Goal: Check status: Check status

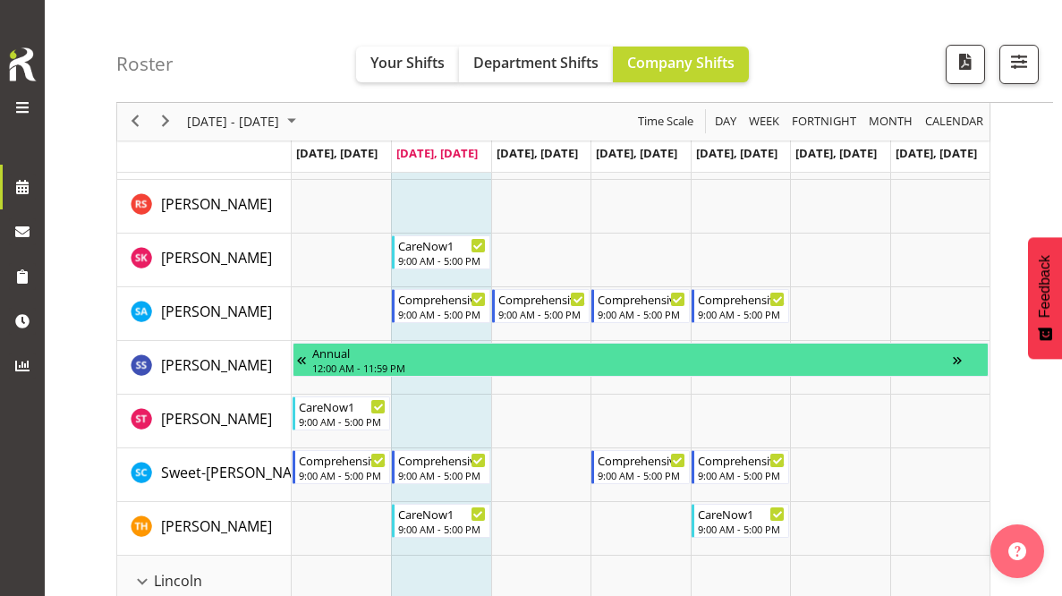
scroll to position [2774, 0]
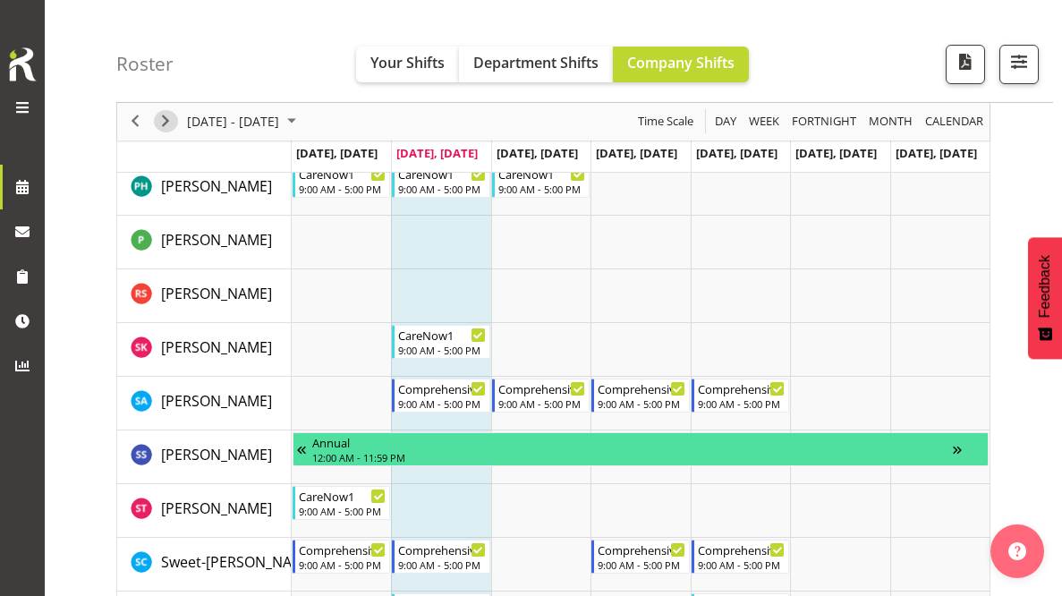
click at [168, 113] on span "Next" at bounding box center [165, 122] width 21 height 22
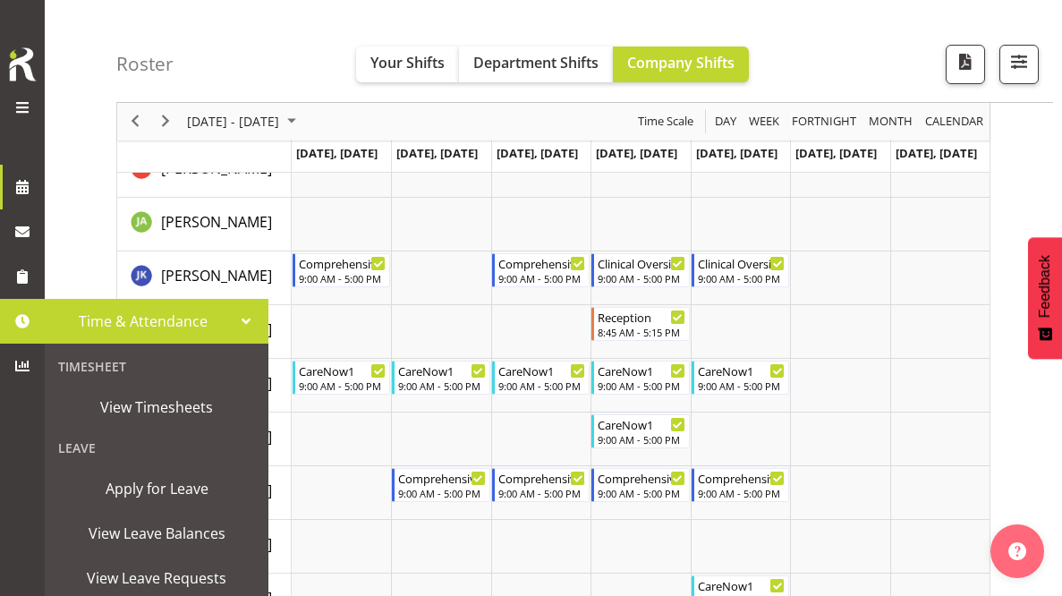
scroll to position [2326, 0]
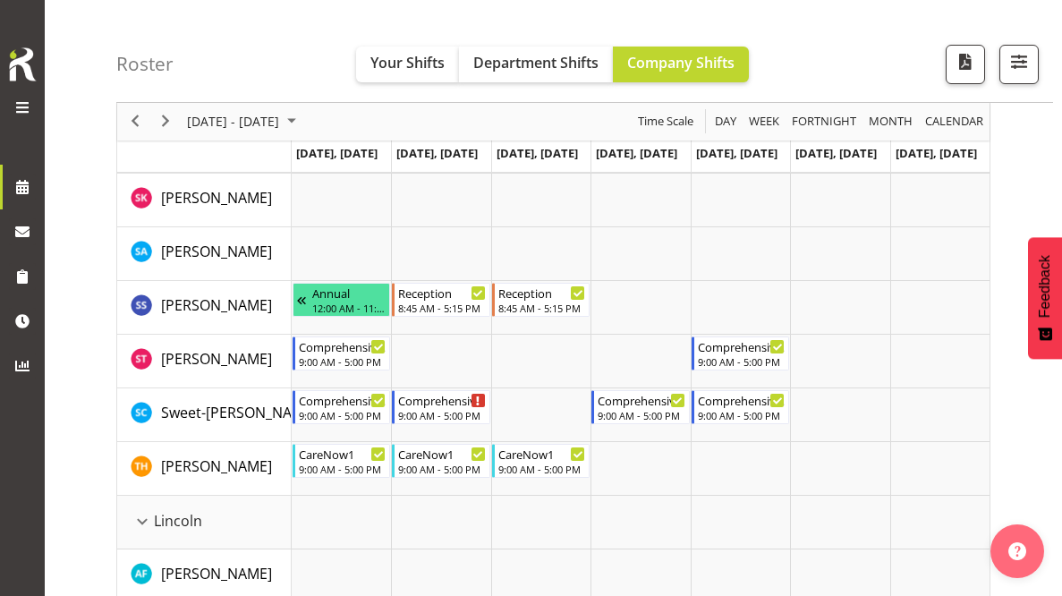
scroll to position [2953, 0]
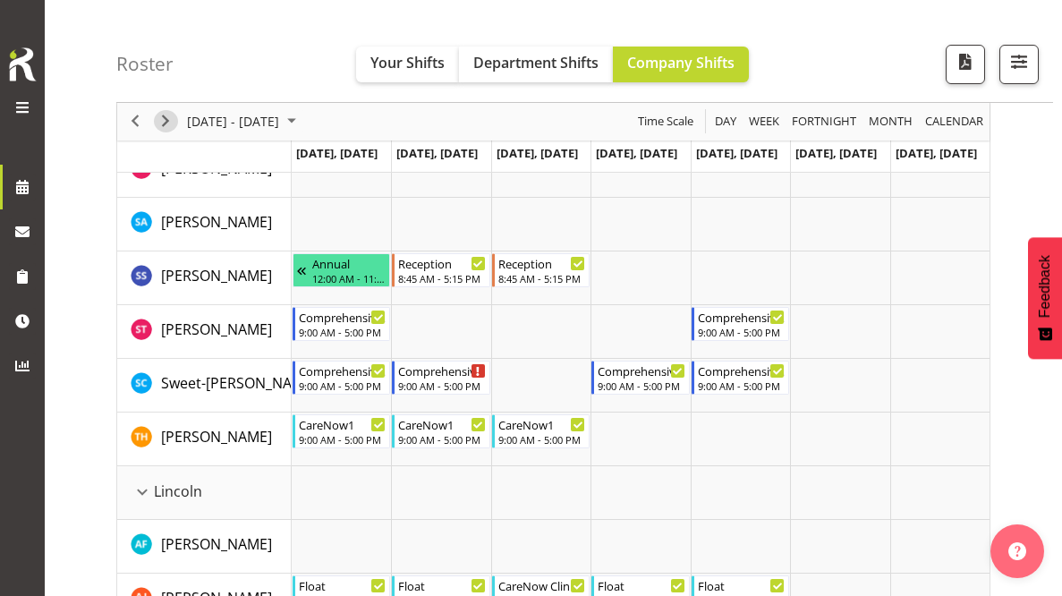
click at [173, 126] on span "Next" at bounding box center [165, 122] width 21 height 22
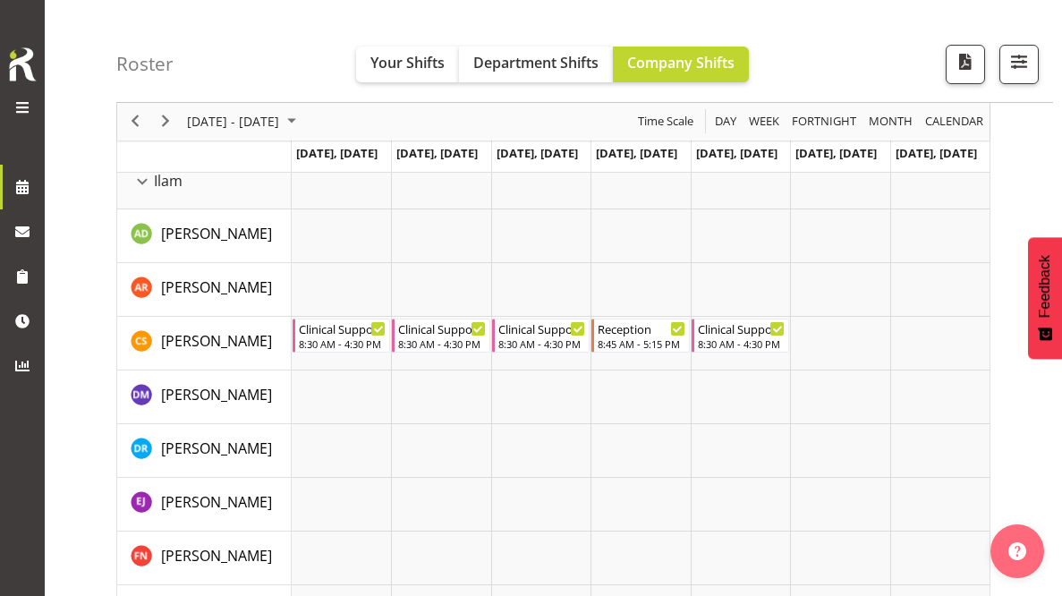
scroll to position [1968, 0]
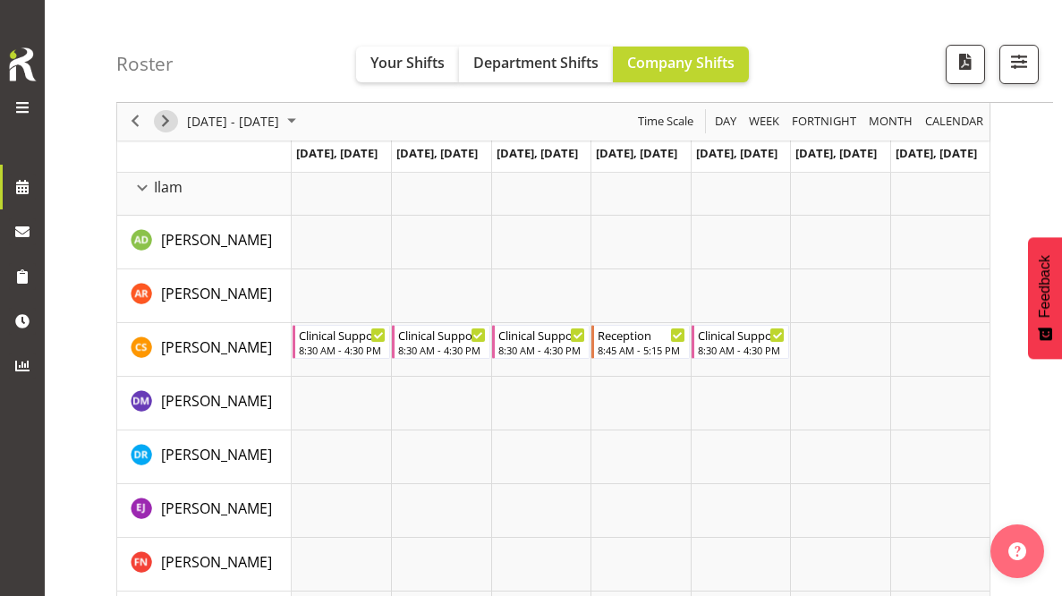
click at [160, 131] on span "Next" at bounding box center [165, 122] width 21 height 22
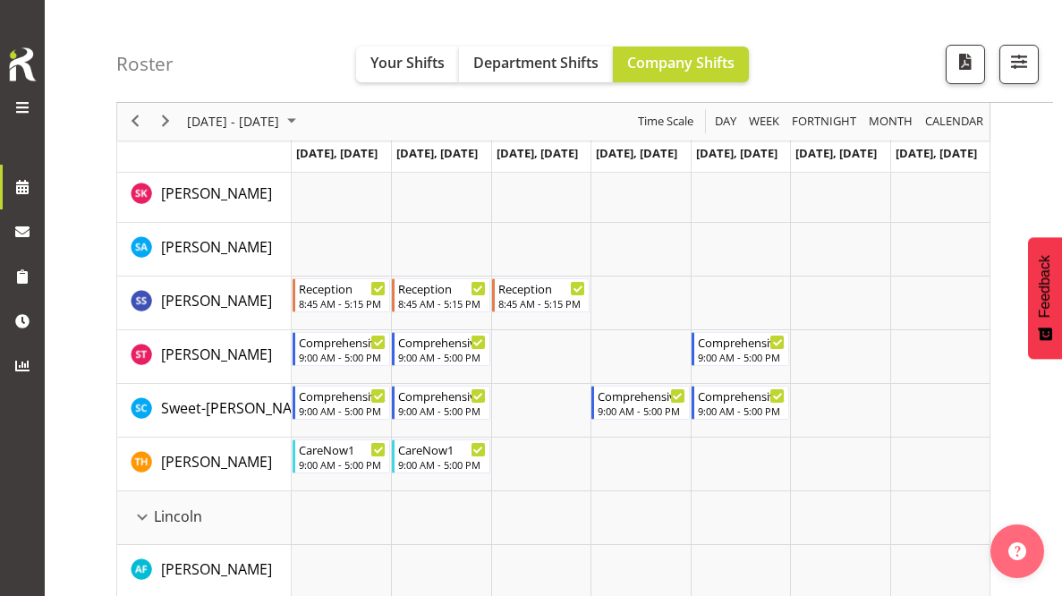
scroll to position [2953, 0]
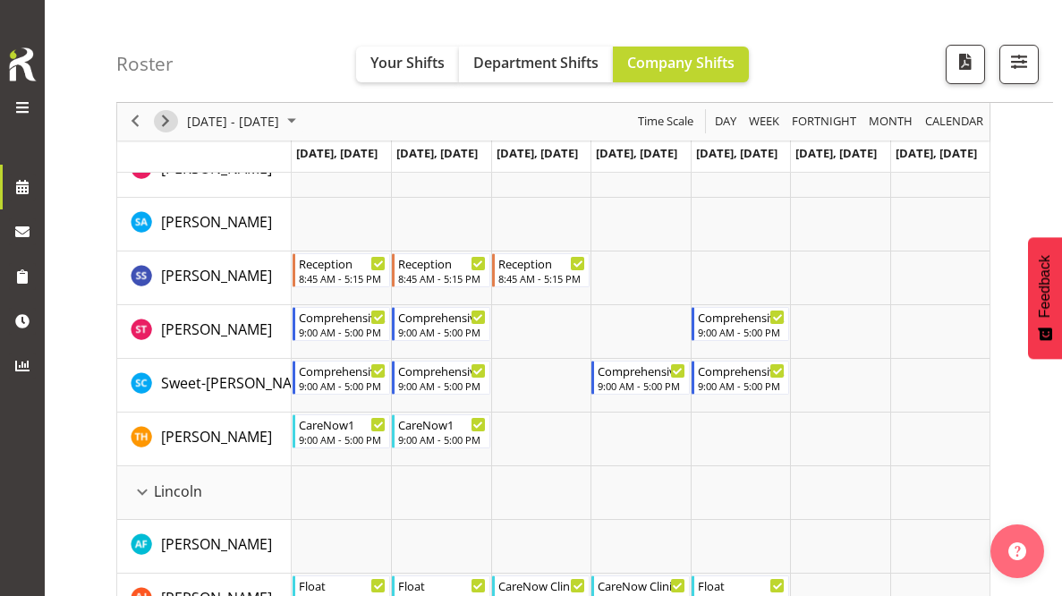
click at [177, 118] on button "Next" at bounding box center [166, 122] width 24 height 22
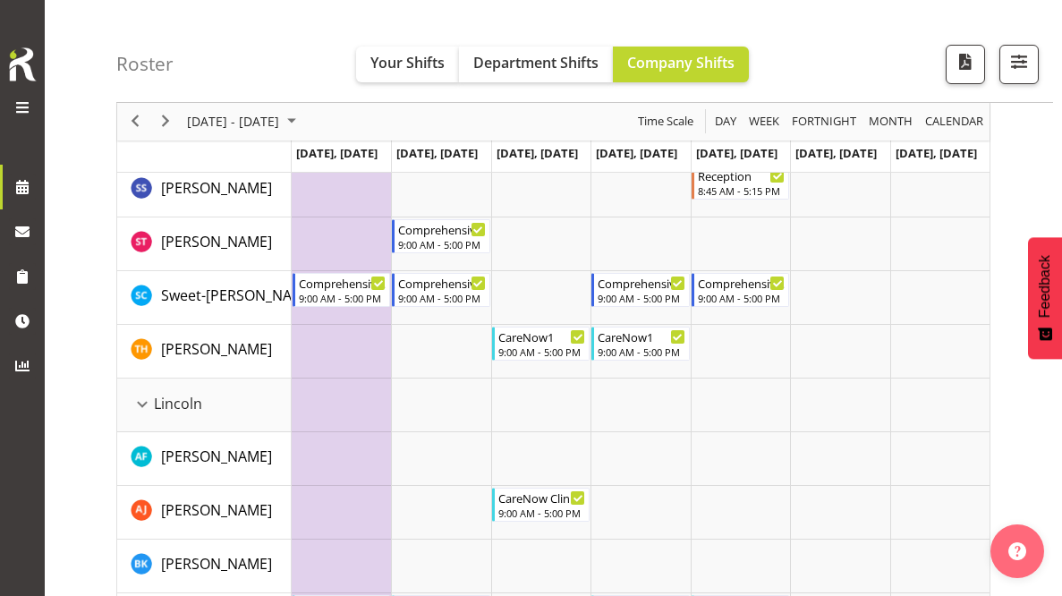
scroll to position [3042, 0]
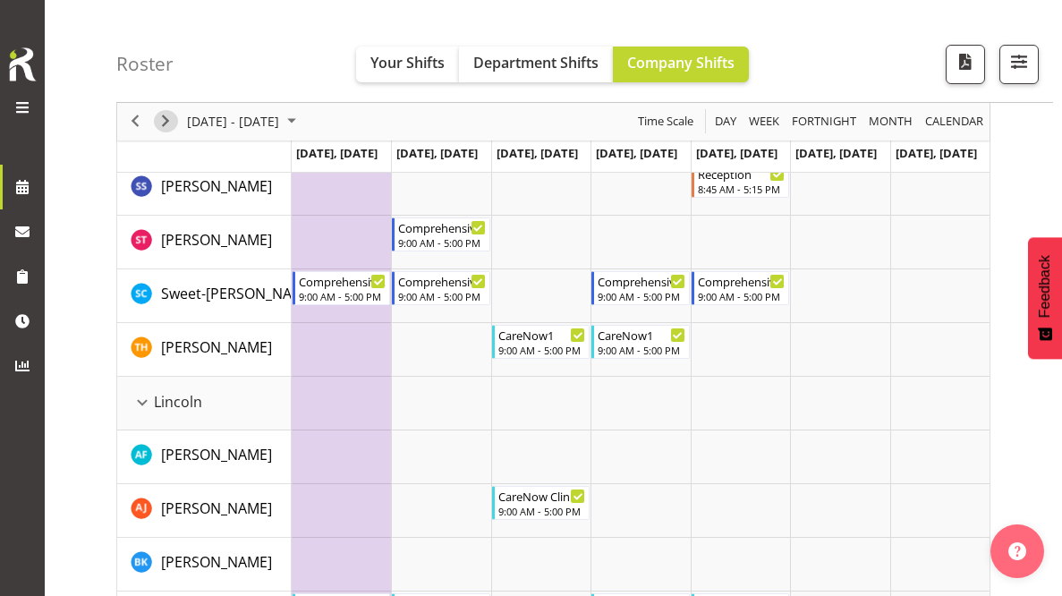
click at [170, 130] on span "Next" at bounding box center [165, 122] width 21 height 22
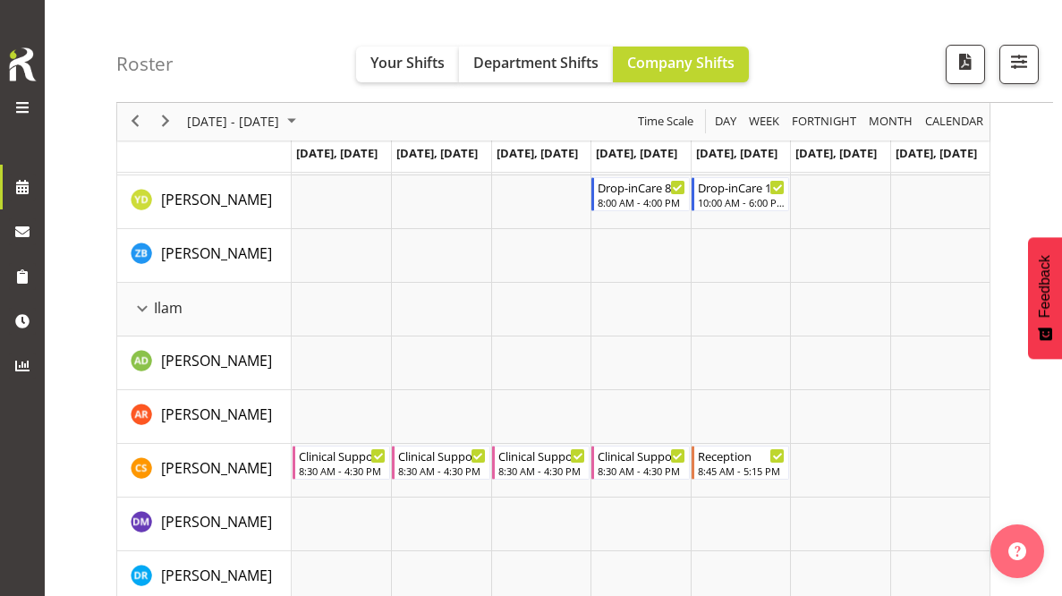
scroll to position [1879, 0]
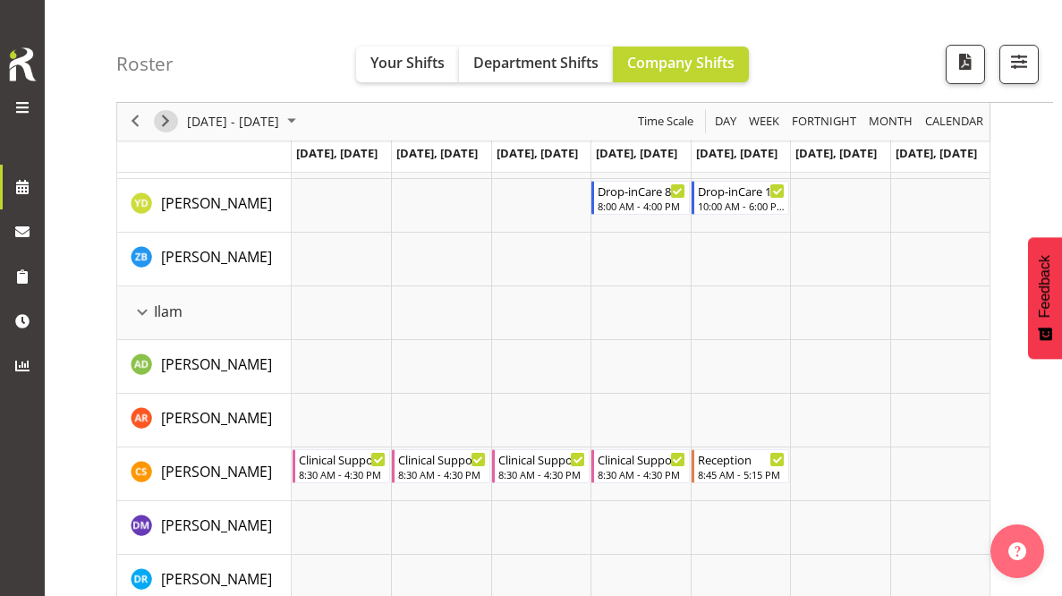
drag, startPoint x: 170, startPoint y: 121, endPoint x: 79, endPoint y: 318, distance: 217.0
click at [170, 122] on span "Next" at bounding box center [165, 122] width 21 height 22
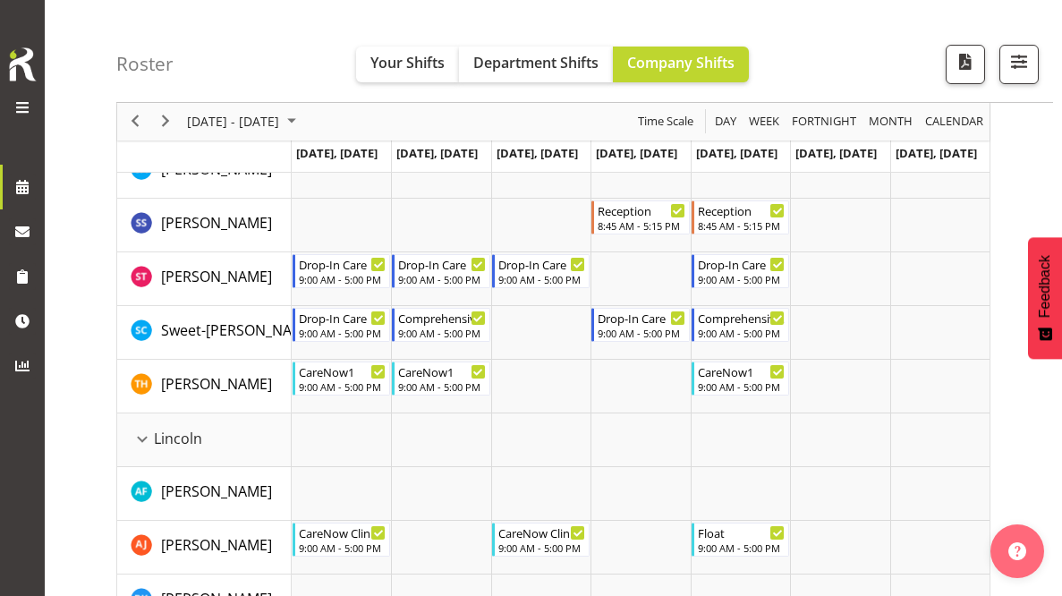
scroll to position [3042, 0]
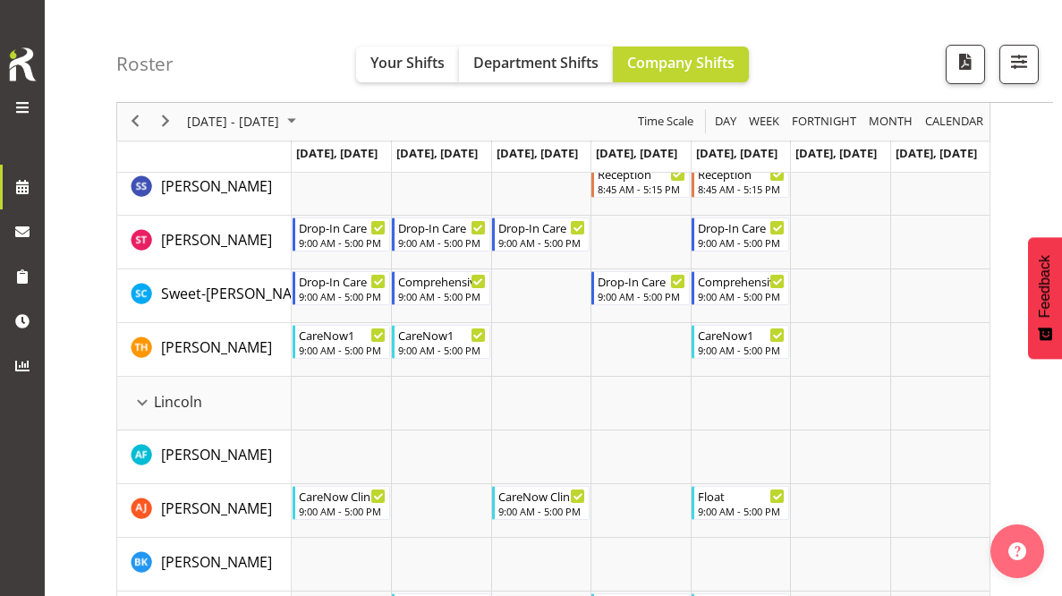
click at [850, 52] on div "Roster Your Shifts Department Shifts Company Shifts All Locations Clear Busines…" at bounding box center [584, 51] width 937 height 103
click at [281, 119] on span "[DATE] - [DATE]" at bounding box center [233, 122] width 96 height 22
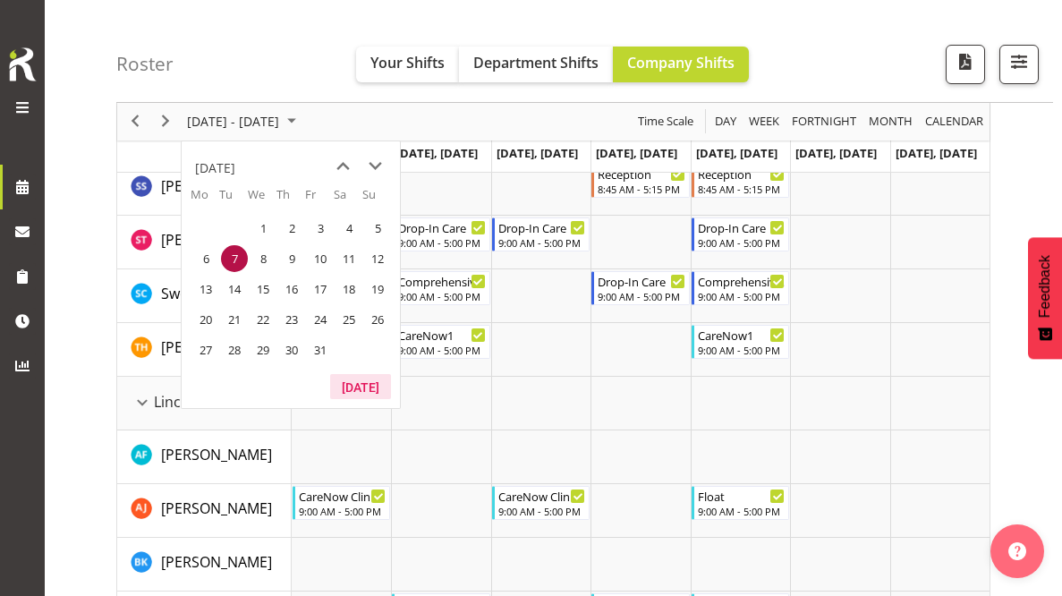
click at [358, 378] on button "[DATE]" at bounding box center [360, 386] width 61 height 25
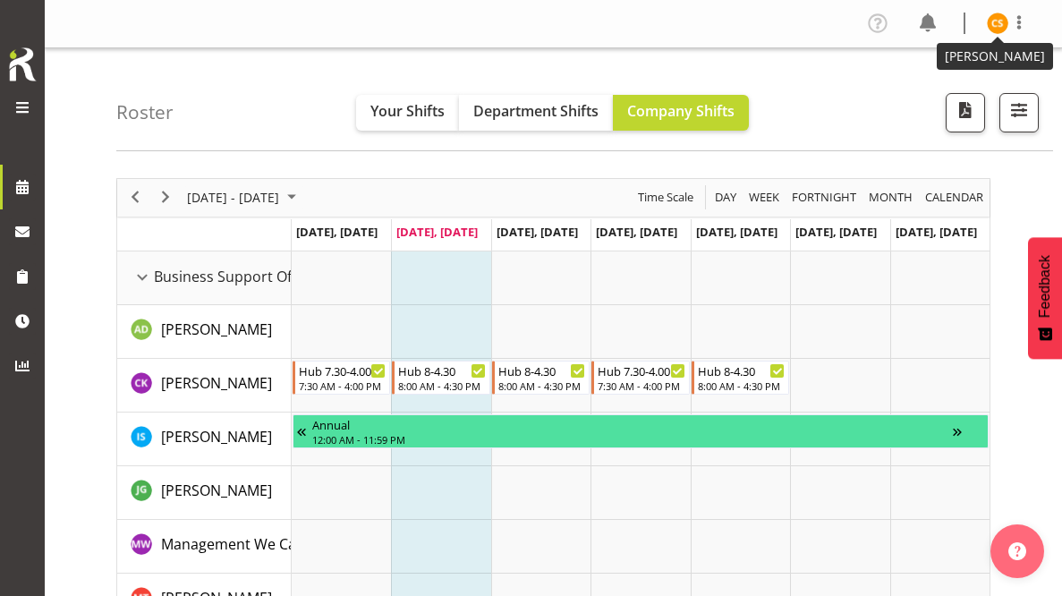
click at [1000, 17] on img at bounding box center [997, 23] width 21 height 21
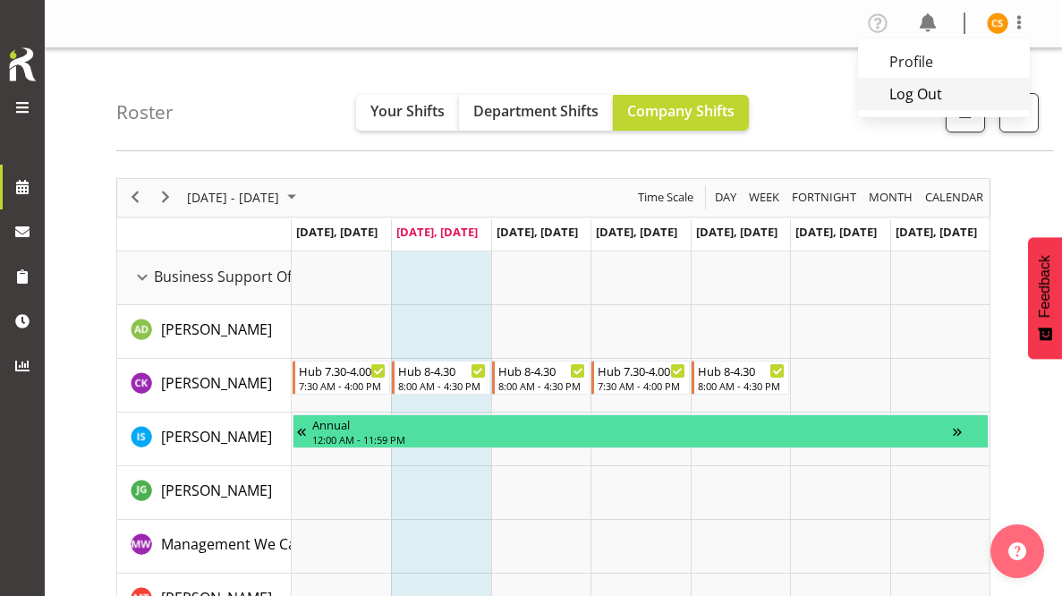
click at [998, 95] on link "Log Out" at bounding box center [944, 94] width 172 height 32
